Goal: Find specific page/section: Find specific page/section

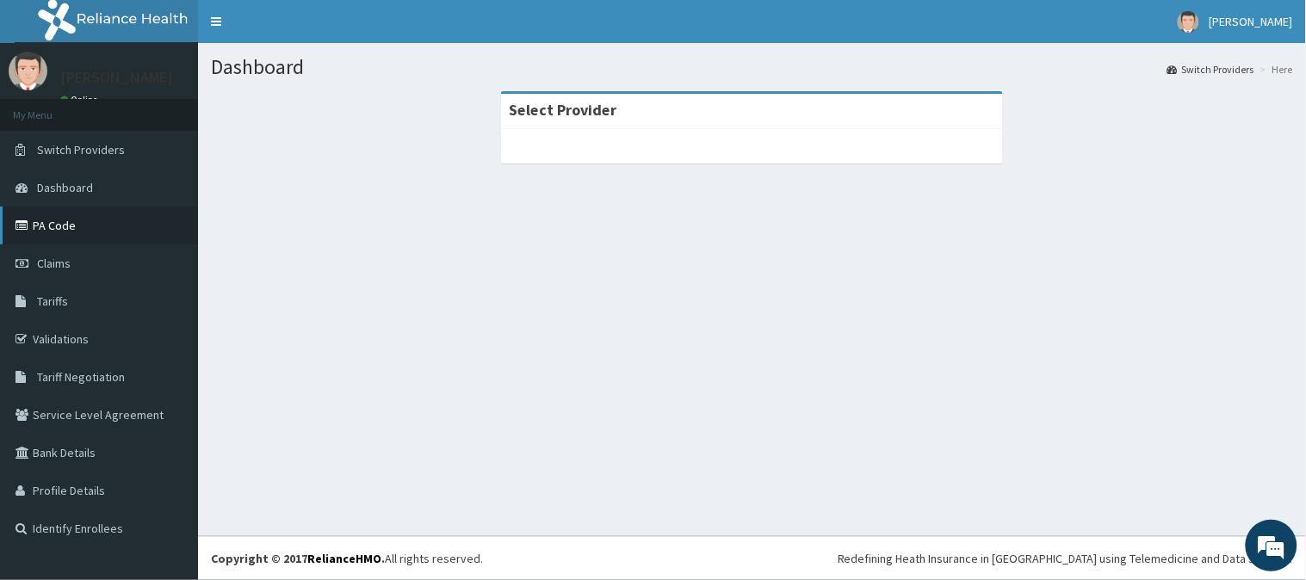
click at [69, 229] on link "PA Code" at bounding box center [99, 226] width 198 height 38
click at [43, 219] on link "PA Code" at bounding box center [99, 226] width 198 height 38
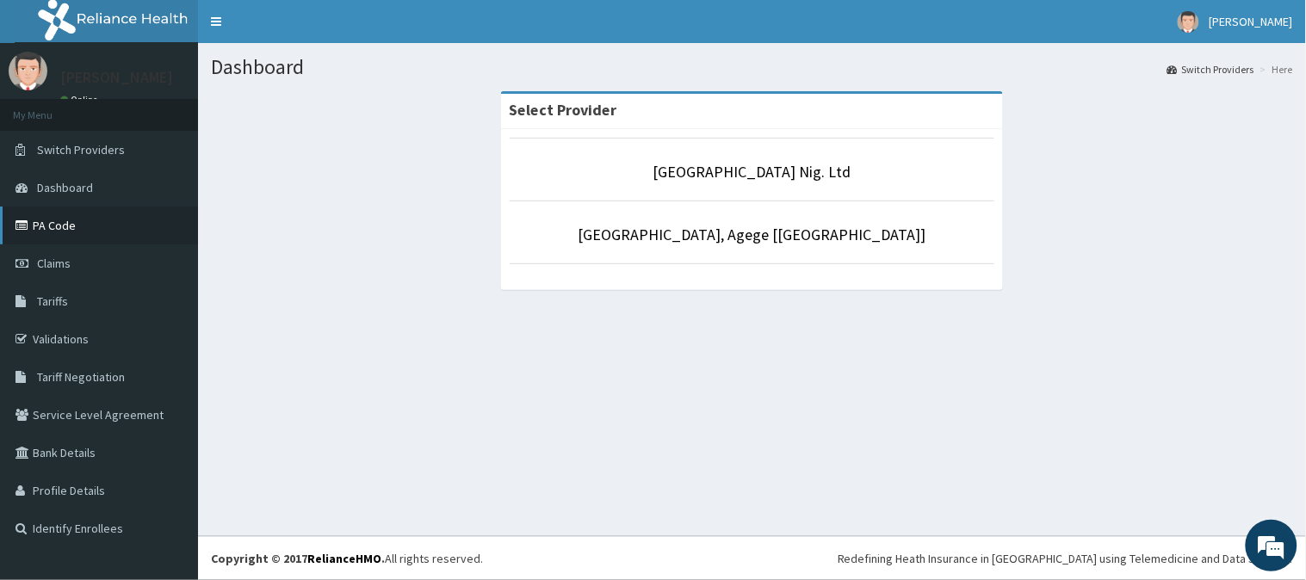
click at [102, 233] on link "PA Code" at bounding box center [99, 226] width 198 height 38
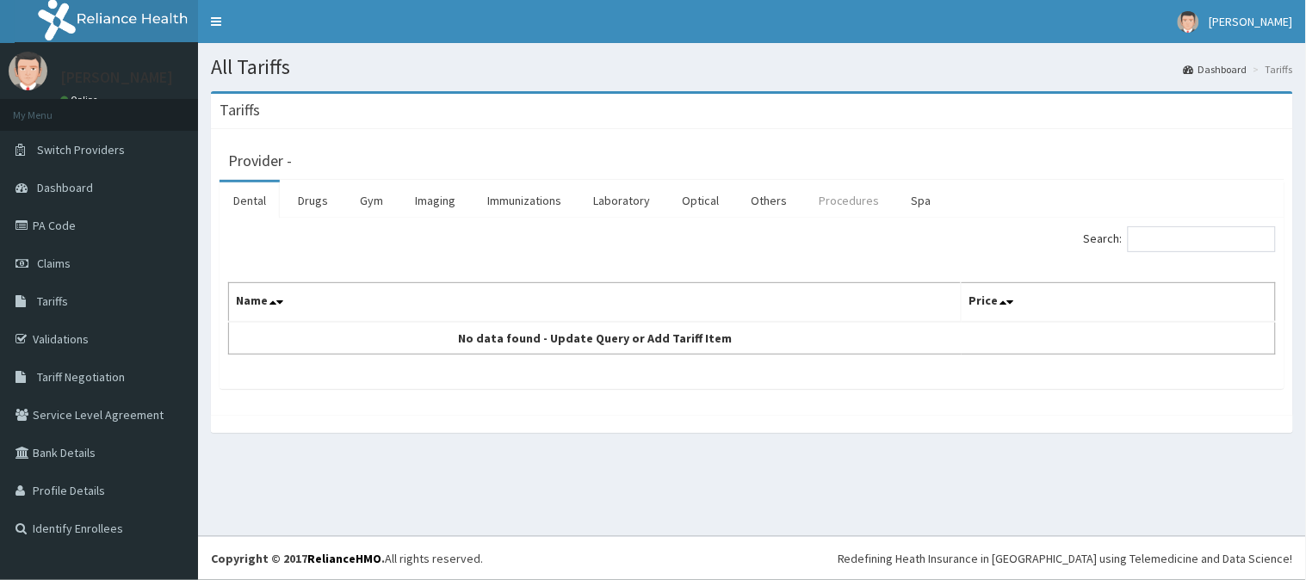
click at [839, 194] on link "Procedures" at bounding box center [849, 200] width 89 height 36
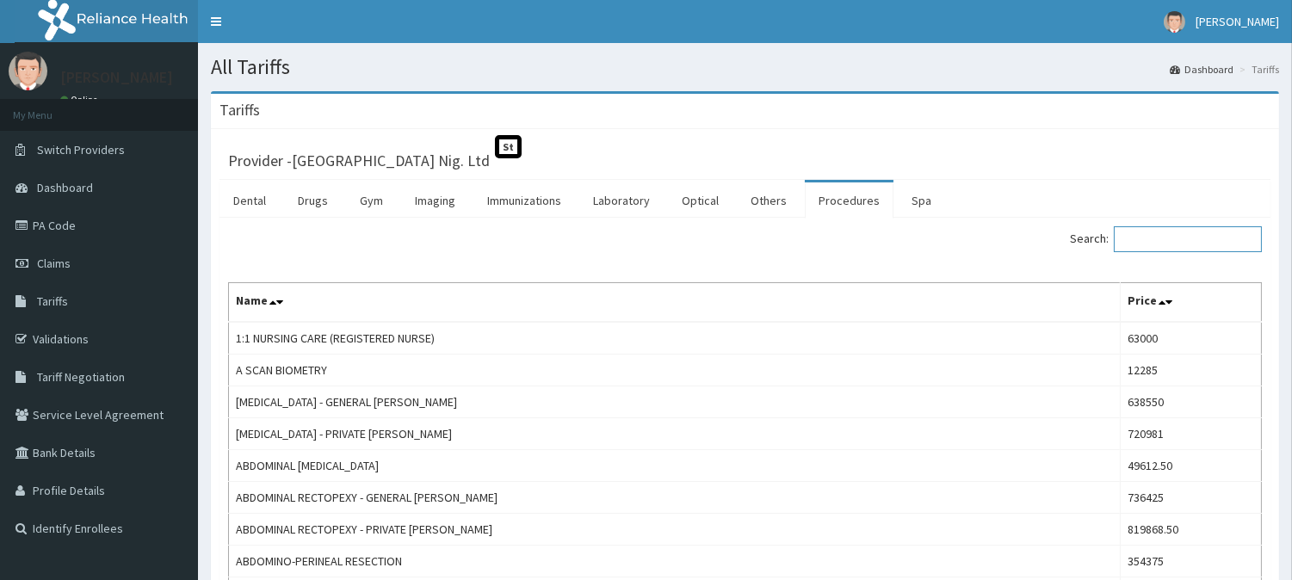
click at [1158, 243] on input "Search:" at bounding box center [1188, 239] width 148 height 26
paste input "Anal Fistulectomy Repair - General Ward"
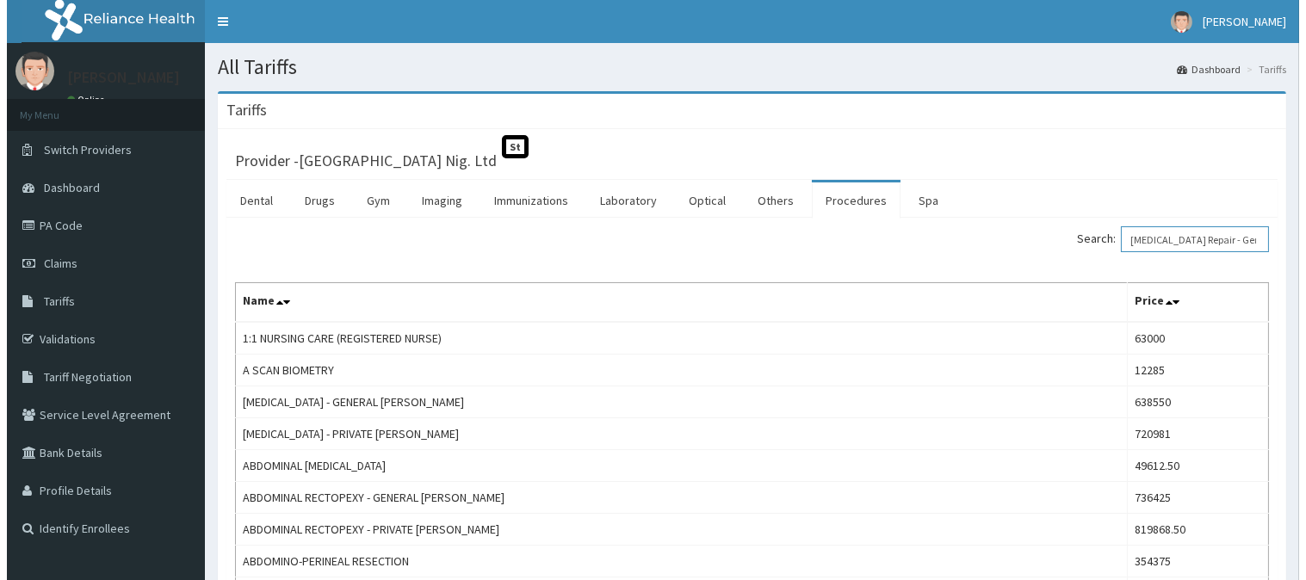
scroll to position [0, 73]
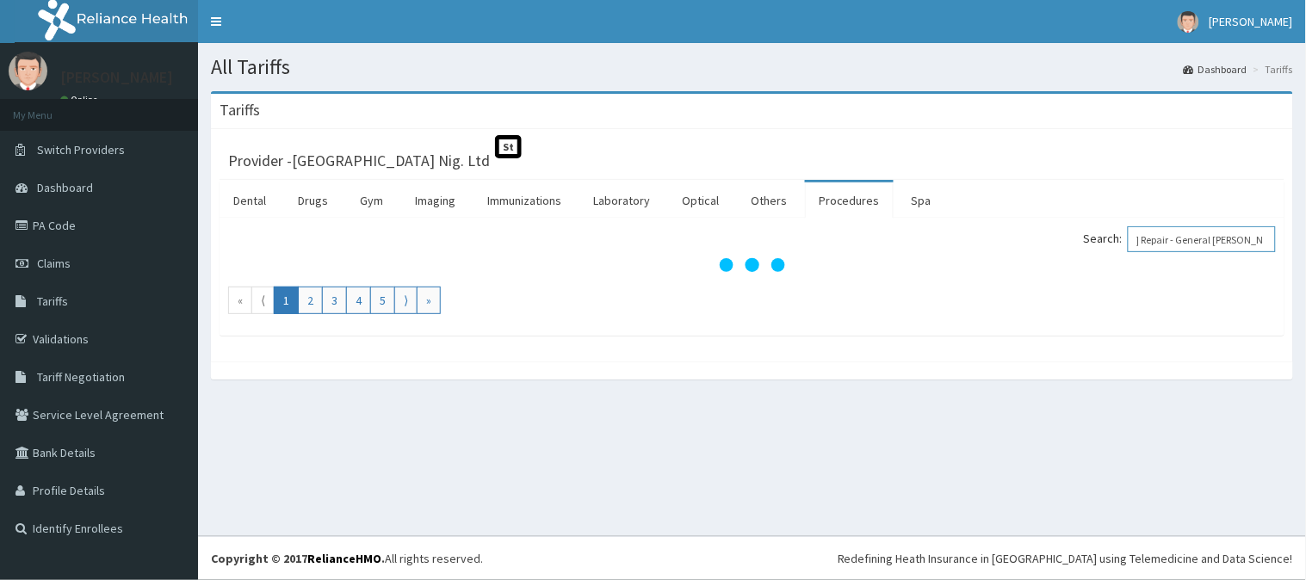
type input "Anal Fistulectomy Repair - General Ward"
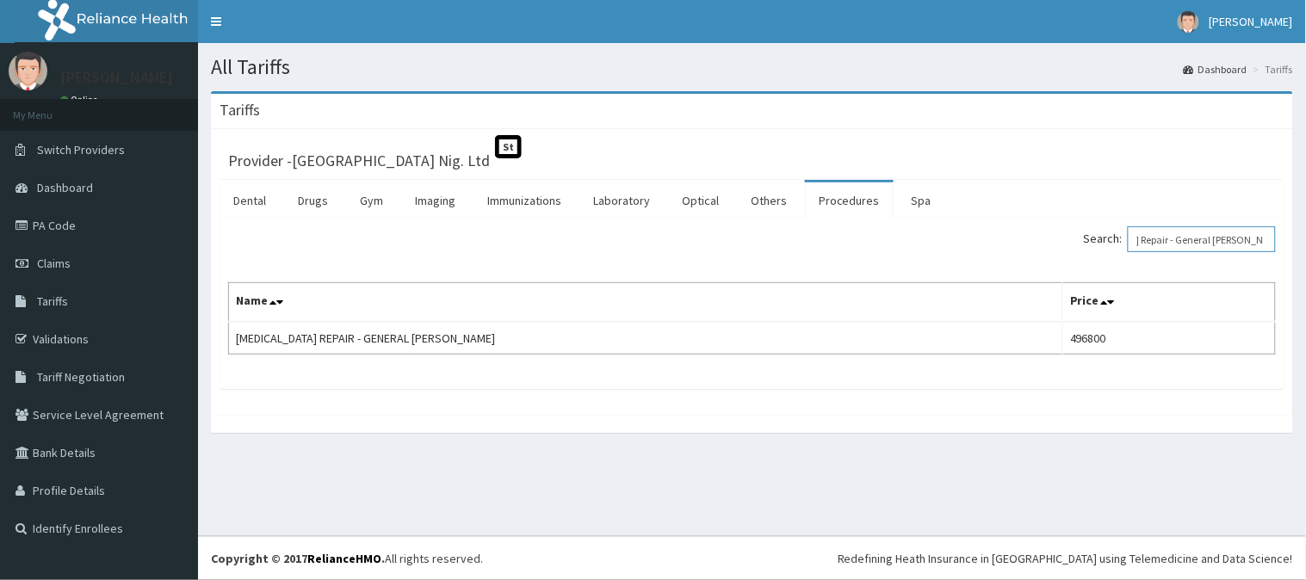
scroll to position [0, 0]
